Goal: Obtain resource: Download file/media

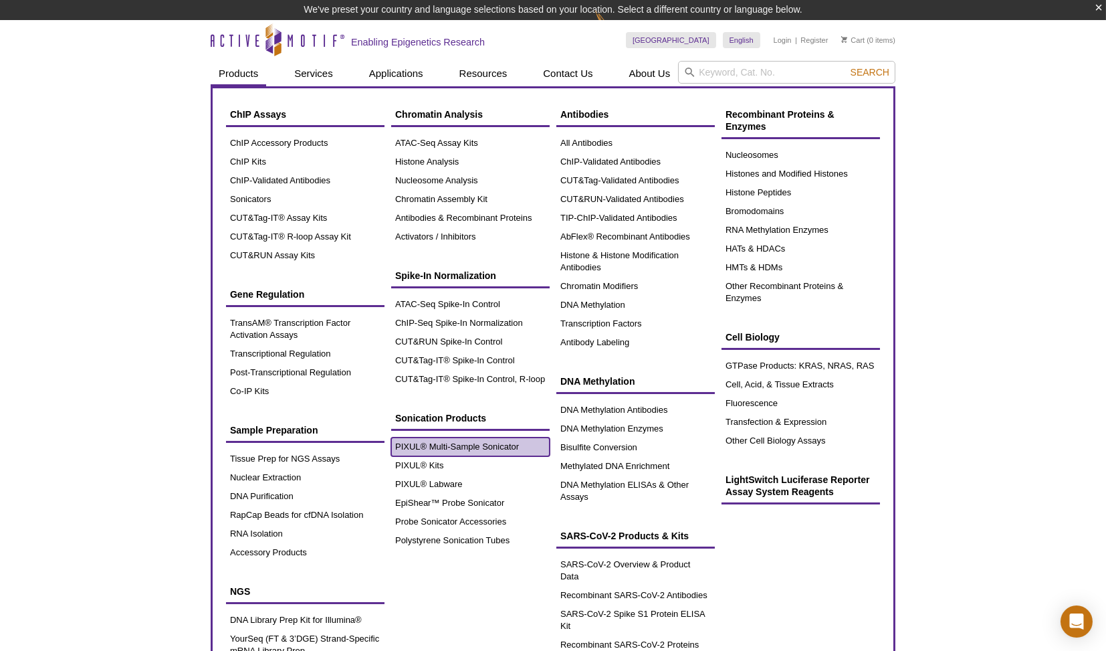
click at [457, 441] on link "PIXUL® Multi-Sample Sonicator" at bounding box center [470, 446] width 158 height 19
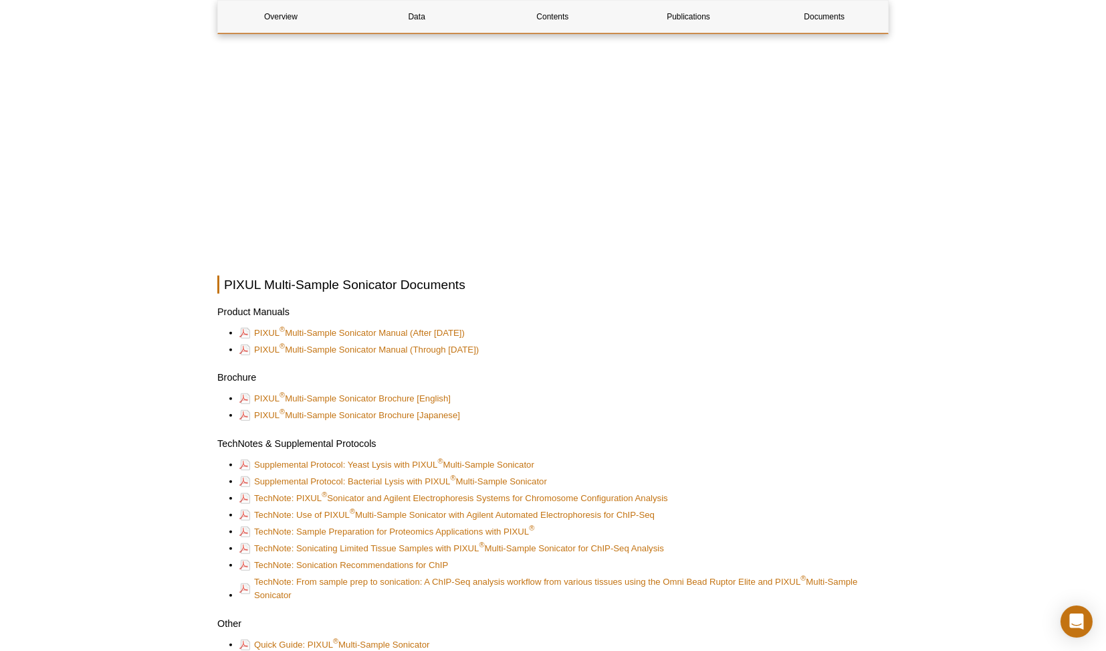
scroll to position [3348, 0]
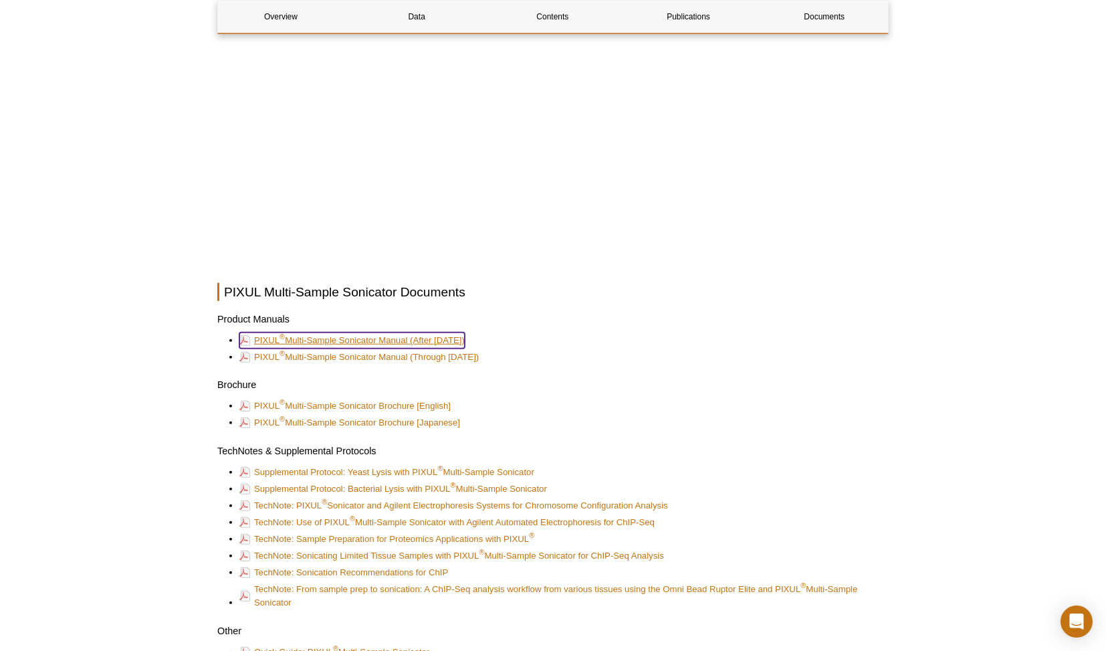
drag, startPoint x: 339, startPoint y: 335, endPoint x: 322, endPoint y: 336, distance: 16.7
click at [322, 336] on link "PIXUL ® Multi-Sample Sonicator Manual (After [DATE])" at bounding box center [351, 340] width 225 height 16
click at [402, 337] on link "PIXUL ® Multi-Sample Sonicator Manual (After [DATE])" at bounding box center [351, 340] width 225 height 16
